Goal: Transaction & Acquisition: Purchase product/service

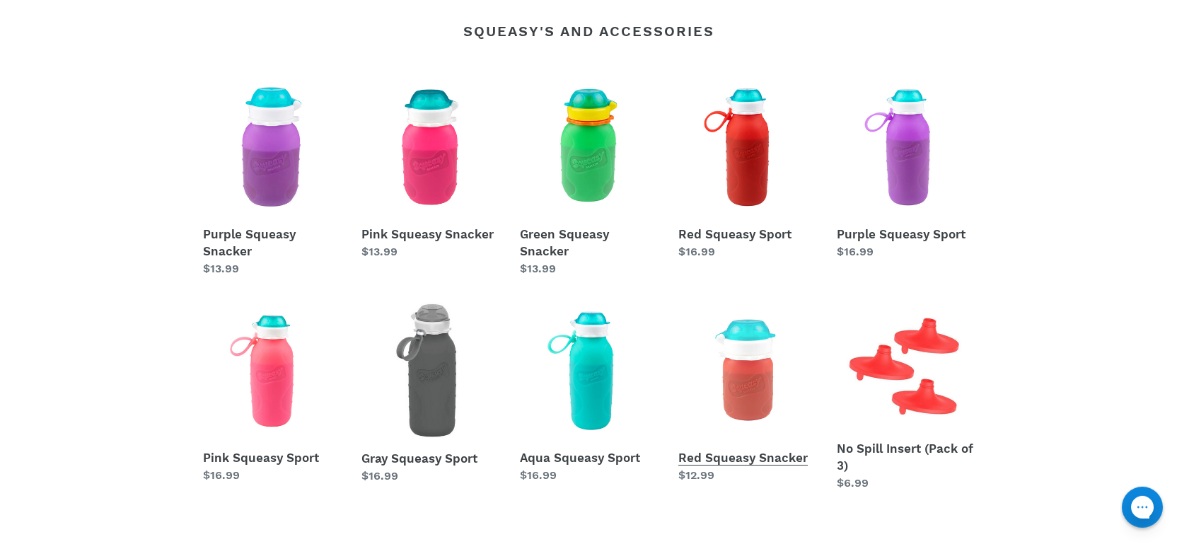
scroll to position [662, 0]
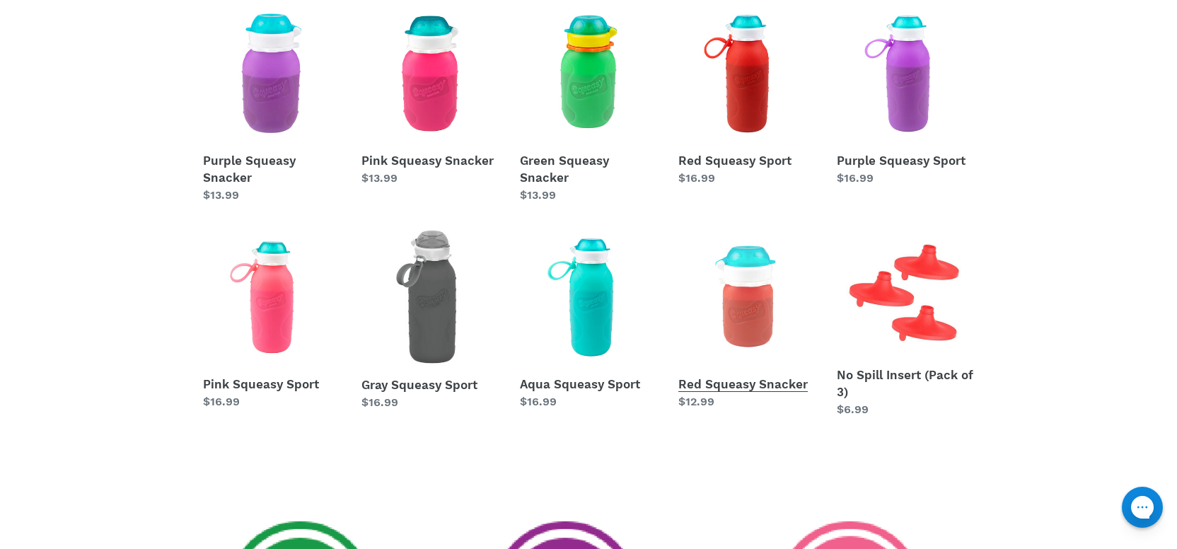
click at [741, 302] on link "Red Squeasy Snacker" at bounding box center [746, 319] width 137 height 182
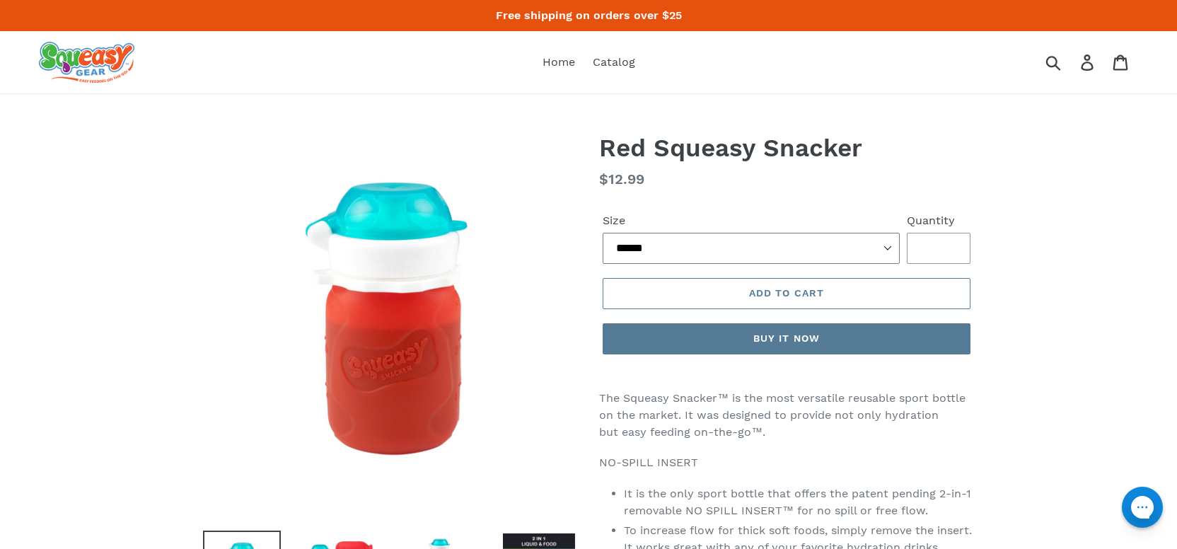
click at [603, 233] on select "****** **** *****" at bounding box center [751, 248] width 297 height 31
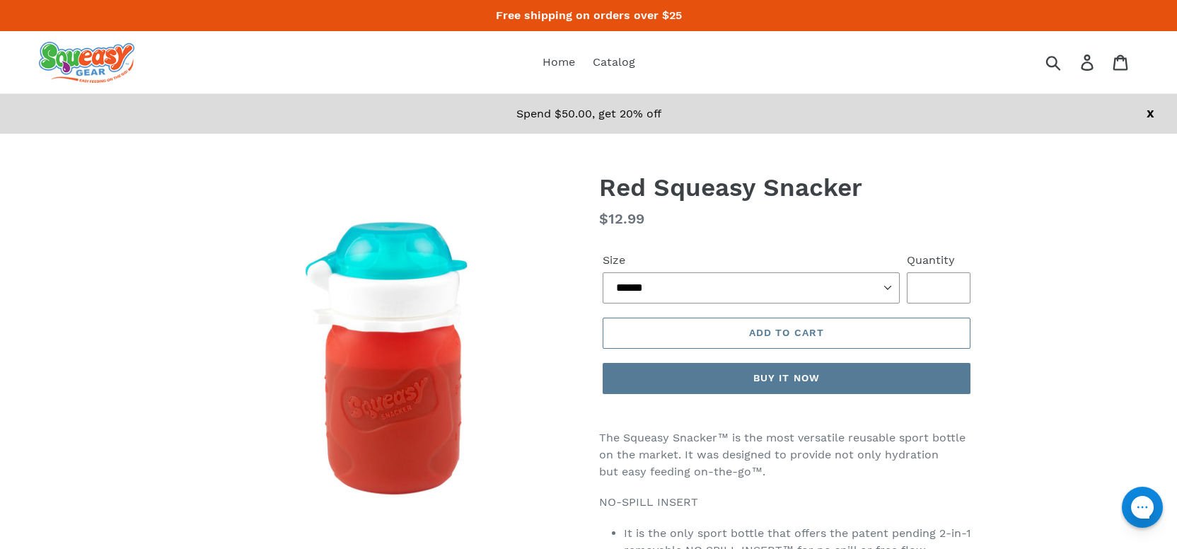
drag, startPoint x: 769, startPoint y: 260, endPoint x: 862, endPoint y: 226, distance: 99.1
click at [862, 226] on dl "Regular price $12.99 Sale price $12.99 Sale Unit price / per" at bounding box center [786, 218] width 375 height 21
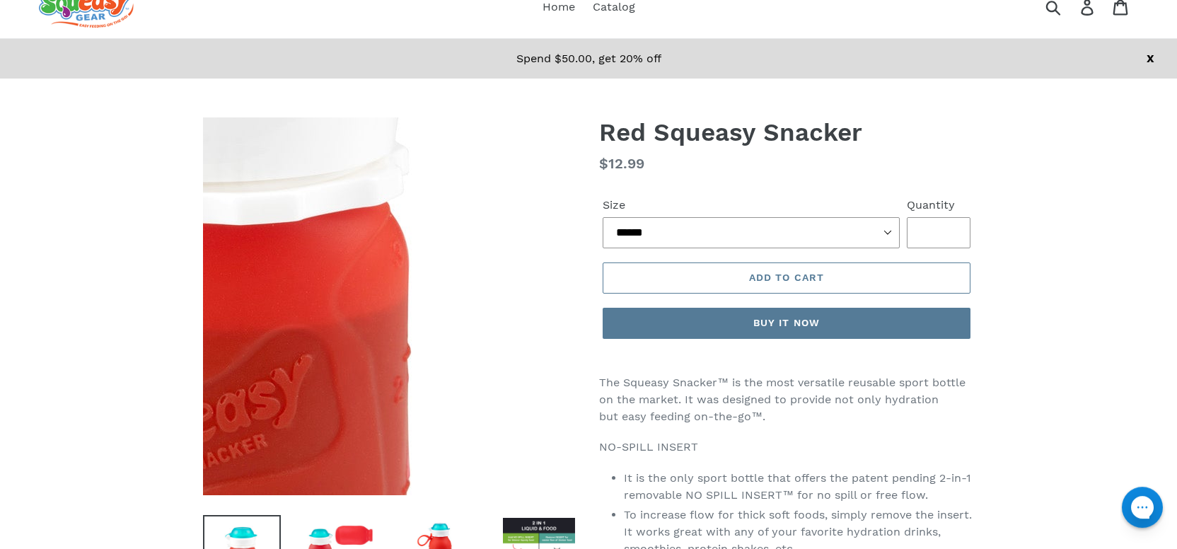
scroll to position [294, 0]
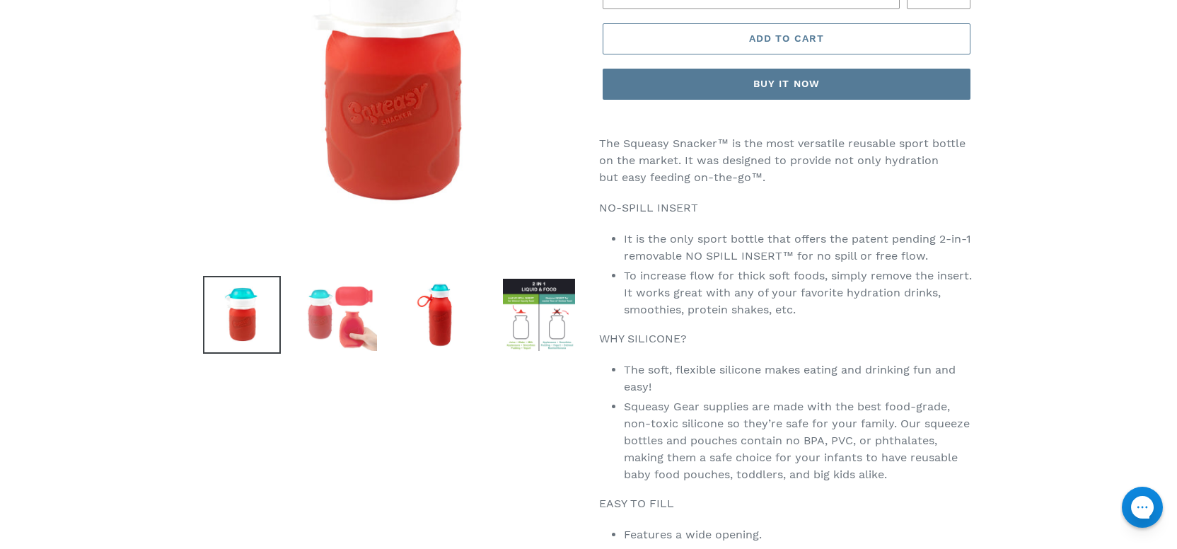
click at [342, 328] on img at bounding box center [341, 315] width 78 height 78
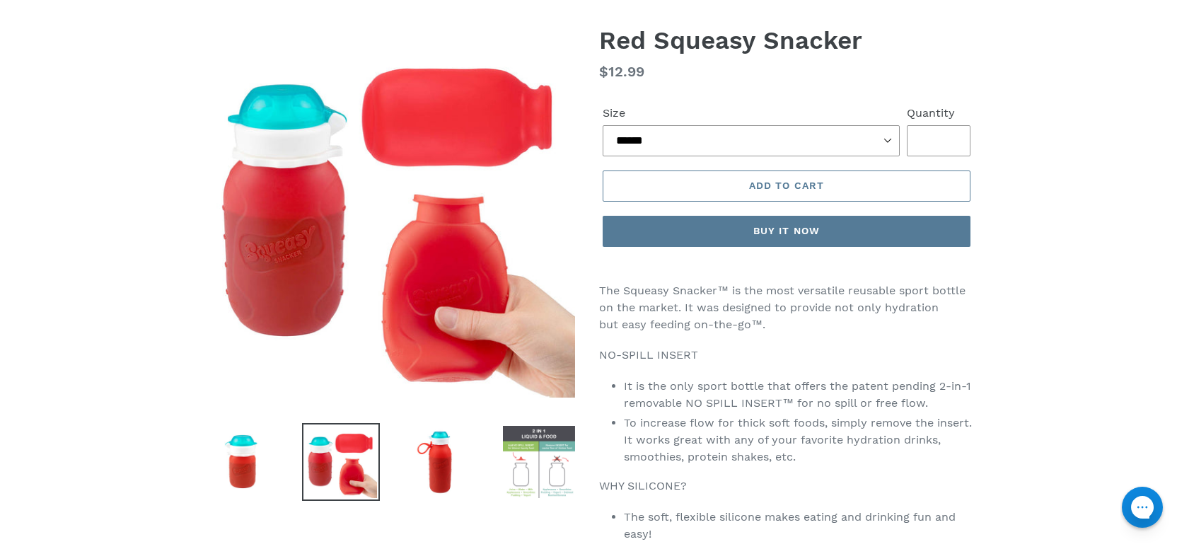
scroll to position [147, 0]
click at [538, 453] on img at bounding box center [539, 462] width 78 height 78
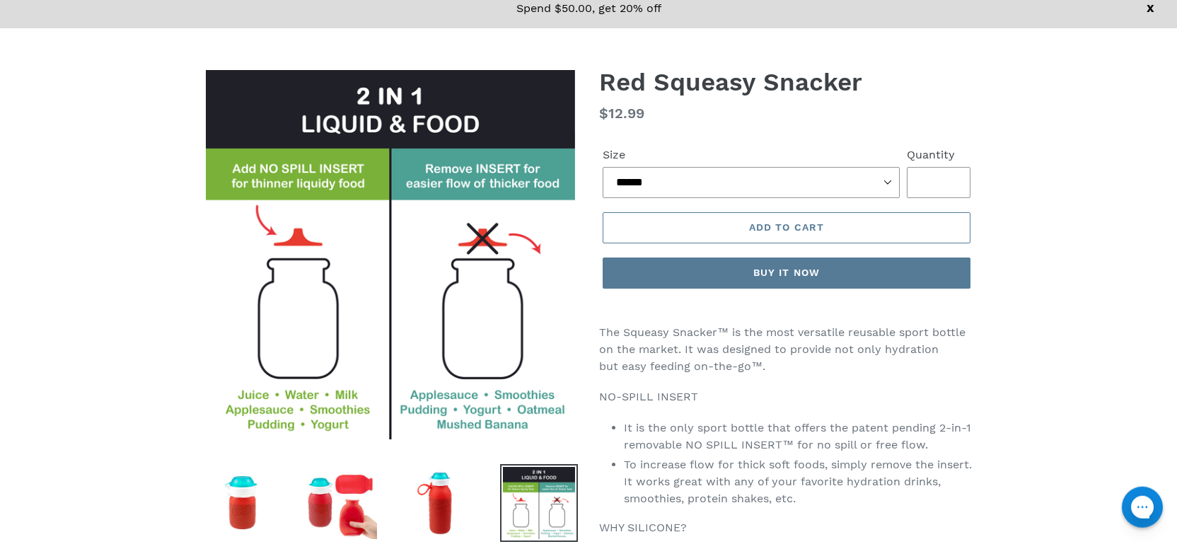
scroll to position [0, 0]
